Goal: Check status: Check status

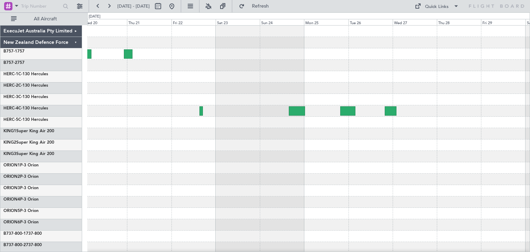
click at [349, 161] on div at bounding box center [308, 168] width 442 height 285
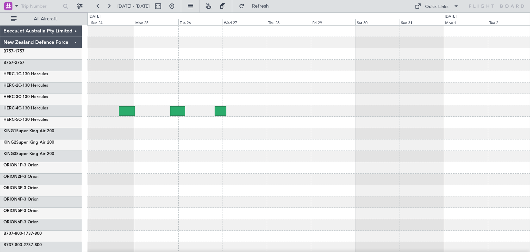
click at [250, 187] on div at bounding box center [308, 168] width 442 height 285
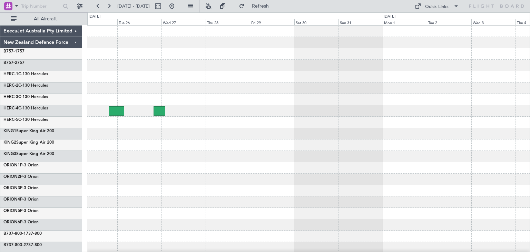
click at [268, 172] on div at bounding box center [308, 167] width 442 height 11
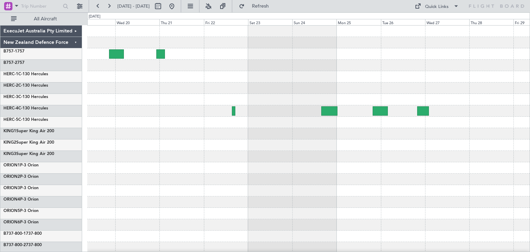
click at [472, 168] on div at bounding box center [308, 167] width 442 height 11
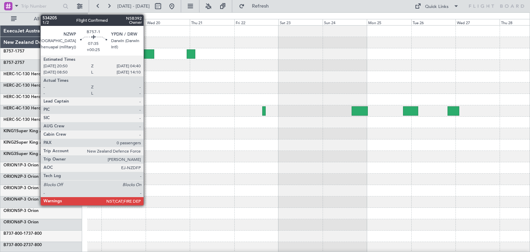
click at [147, 52] on div at bounding box center [146, 53] width 14 height 9
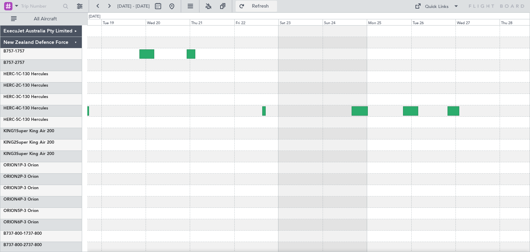
click at [273, 2] on button "Refresh" at bounding box center [256, 6] width 41 height 11
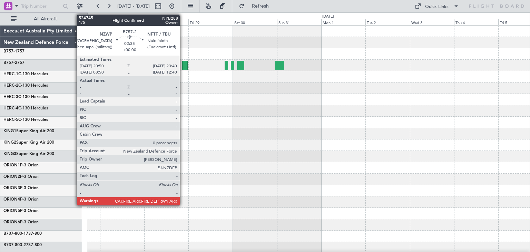
click at [183, 63] on div at bounding box center [185, 65] width 6 height 9
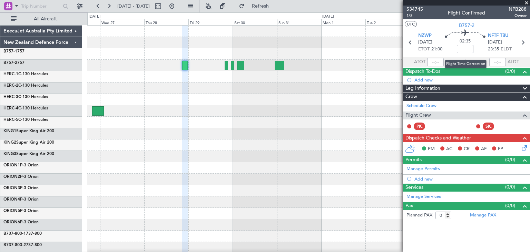
click at [465, 48] on input at bounding box center [465, 49] width 17 height 8
type input "+00:10"
click at [526, 1] on span at bounding box center [526, 3] width 7 height 6
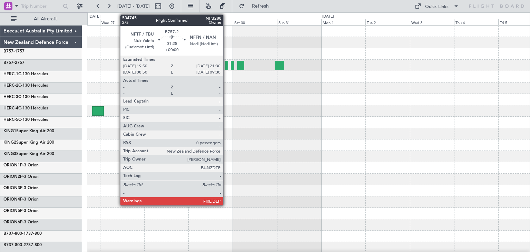
click at [226, 67] on div at bounding box center [226, 65] width 3 height 9
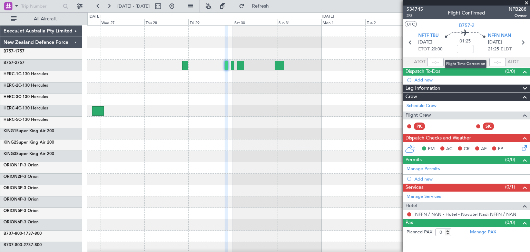
click at [465, 50] on input at bounding box center [465, 49] width 17 height 8
type input "+00:20"
click at [527, 3] on span at bounding box center [526, 3] width 7 height 6
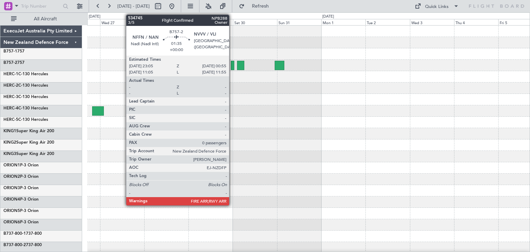
click at [232, 63] on div at bounding box center [232, 65] width 3 height 9
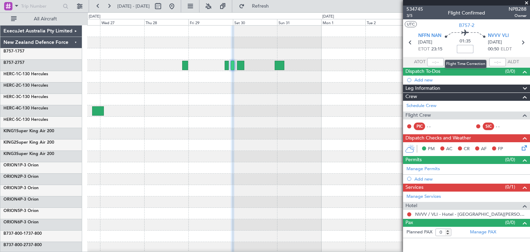
click at [468, 49] on input at bounding box center [465, 49] width 17 height 8
type input "+00:15"
click at [526, 3] on span at bounding box center [526, 3] width 7 height 6
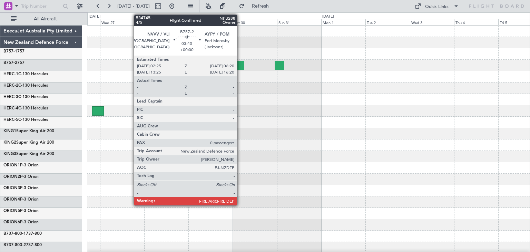
click at [240, 63] on div at bounding box center [240, 65] width 7 height 9
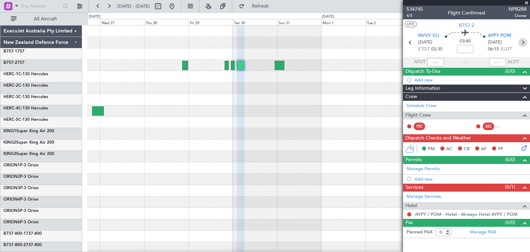
click at [523, 43] on icon at bounding box center [522, 42] width 9 height 9
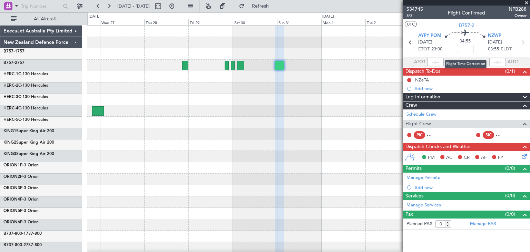
click at [464, 48] on input at bounding box center [465, 49] width 17 height 8
type input "+00:10"
click at [527, 3] on span at bounding box center [526, 3] width 7 height 6
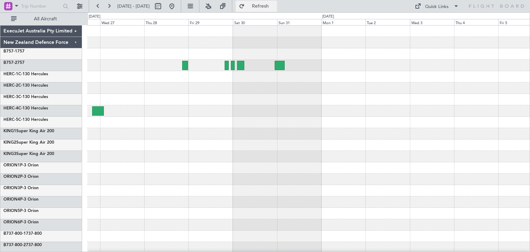
click at [275, 7] on span "Refresh" at bounding box center [260, 6] width 29 height 5
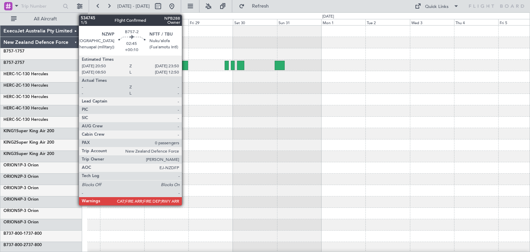
click at [185, 65] on div at bounding box center [185, 65] width 6 height 9
click at [185, 66] on div at bounding box center [185, 65] width 6 height 9
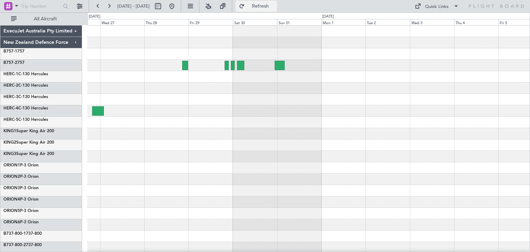
click at [275, 4] on span "Refresh" at bounding box center [260, 6] width 29 height 5
